Goal: Manage account settings

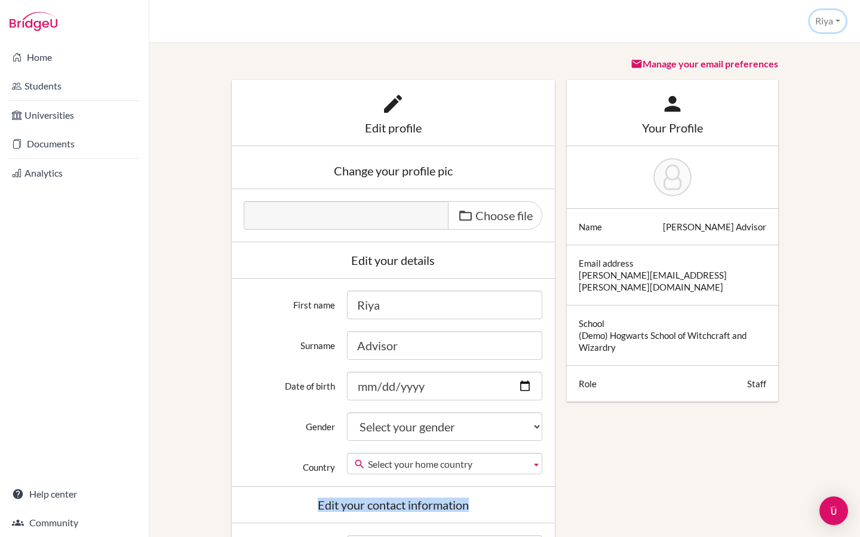
click at [828, 16] on button "Riya" at bounding box center [827, 21] width 36 height 22
click at [779, 45] on link "Profile" at bounding box center [797, 48] width 94 height 19
click at [831, 24] on button "Riya" at bounding box center [827, 21] width 36 height 22
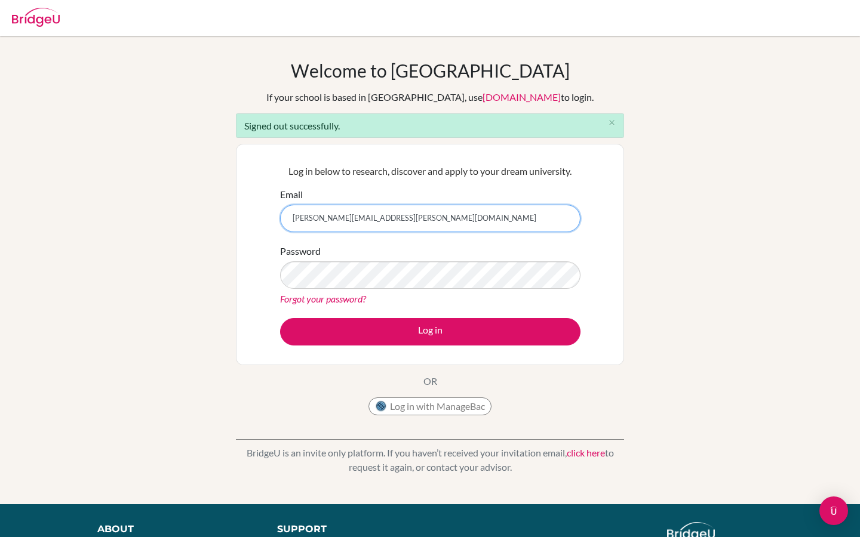
type input "[PERSON_NAME][EMAIL_ADDRESS][PERSON_NAME][DOMAIN_NAME]"
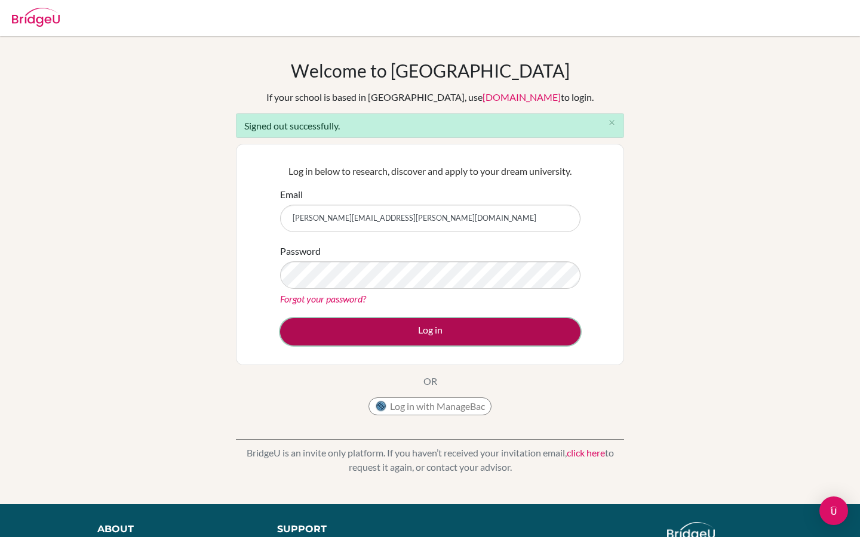
click at [355, 329] on button "Log in" at bounding box center [430, 331] width 300 height 27
